Goal: Entertainment & Leisure: Consume media (video, audio)

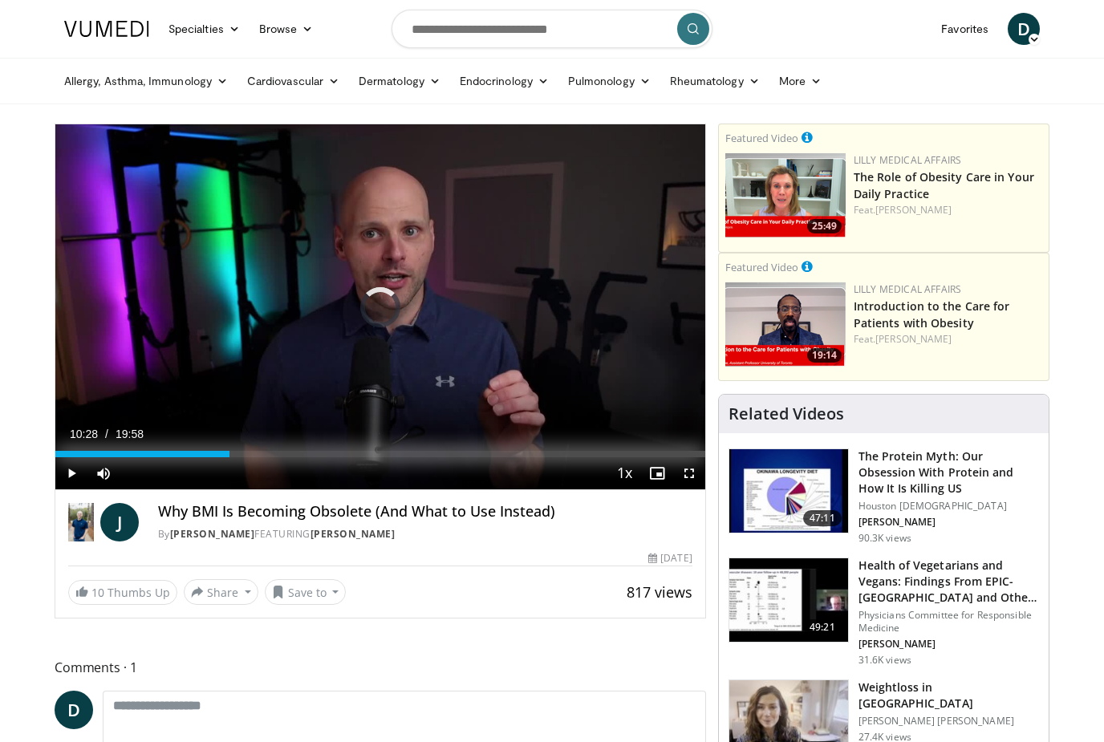
click at [399, 451] on div "Loaded : 26.73%" at bounding box center [380, 454] width 650 height 6
click at [569, 452] on div "Loaded : 53.47%" at bounding box center [380, 454] width 650 height 6
click at [640, 452] on div "Progress Bar" at bounding box center [608, 454] width 173 height 6
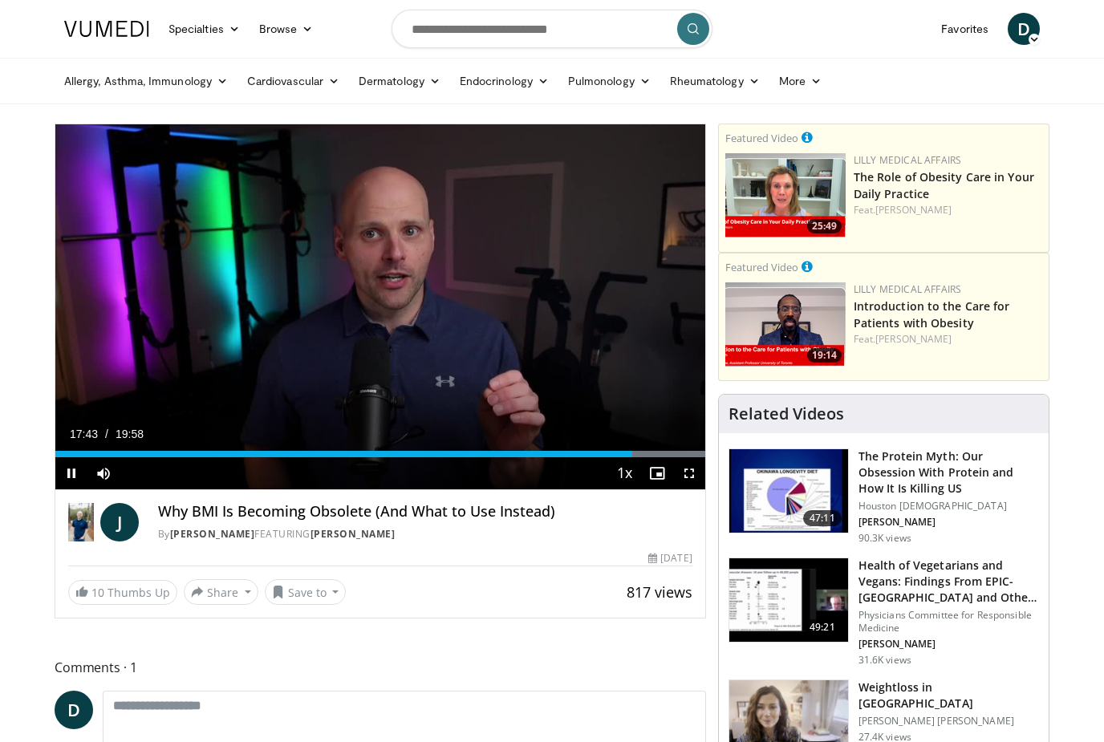
click at [684, 442] on div "Loaded : 99.99%" at bounding box center [380, 449] width 650 height 15
